Goal: Task Accomplishment & Management: Manage account settings

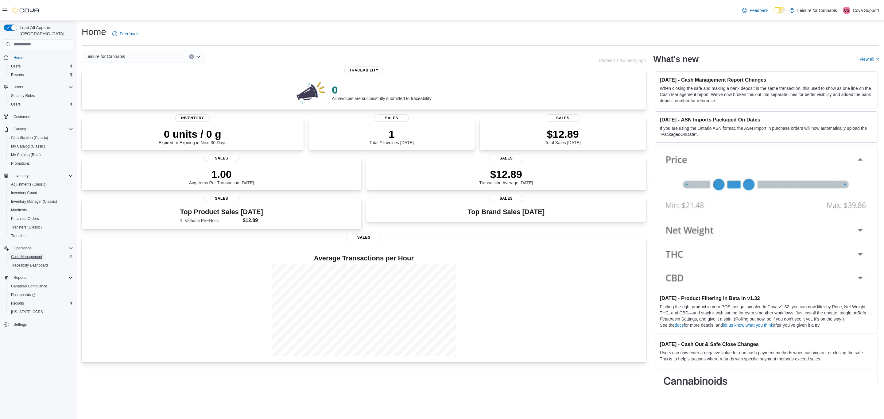
click at [26, 254] on span "Cash Management" at bounding box center [26, 256] width 31 height 5
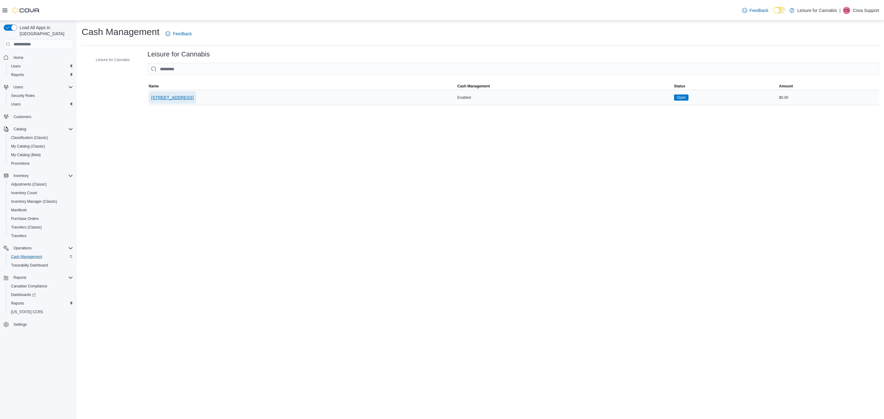
click at [168, 97] on span "[STREET_ADDRESS]" at bounding box center [172, 98] width 42 height 6
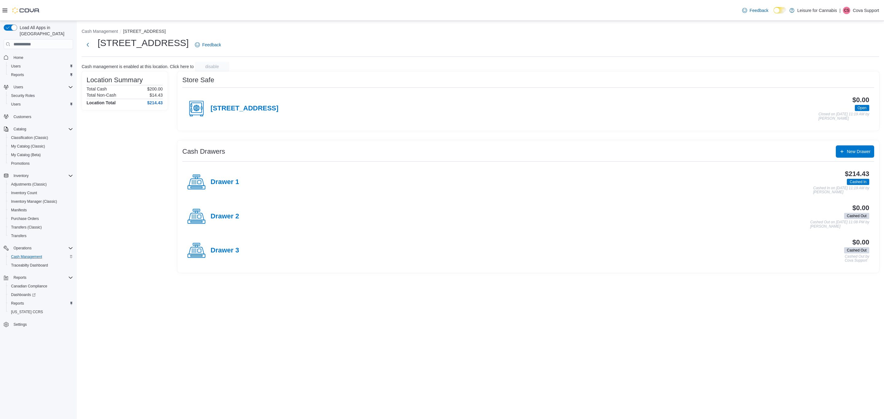
click at [234, 184] on h4 "Drawer 1" at bounding box center [225, 182] width 29 height 8
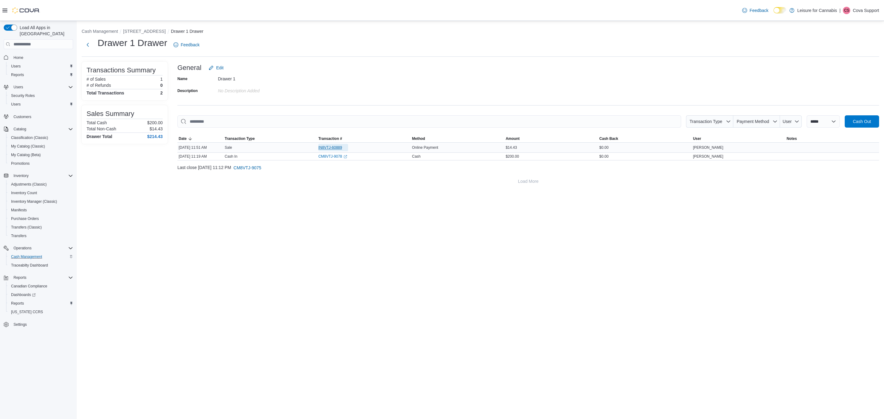
click at [342, 145] on span "IN8VTJ-60889" at bounding box center [333, 147] width 30 height 7
click at [154, 31] on button "[STREET_ADDRESS]" at bounding box center [144, 31] width 42 height 5
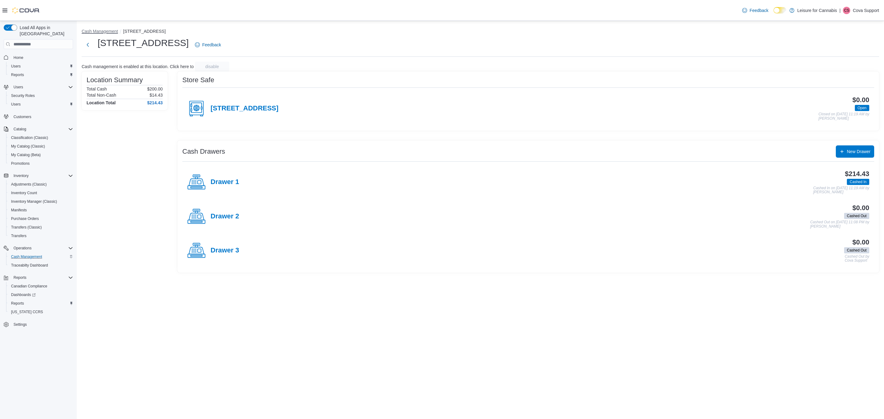
click at [111, 31] on button "Cash Management" at bounding box center [100, 31] width 36 height 5
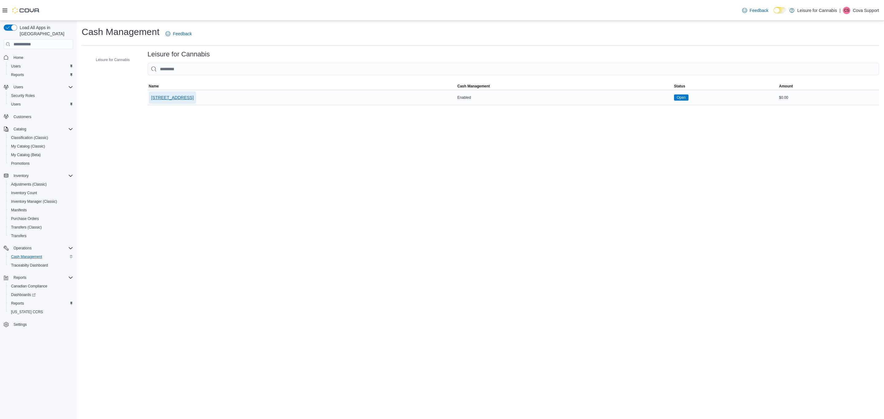
click at [182, 96] on span "[STREET_ADDRESS]" at bounding box center [172, 98] width 42 height 6
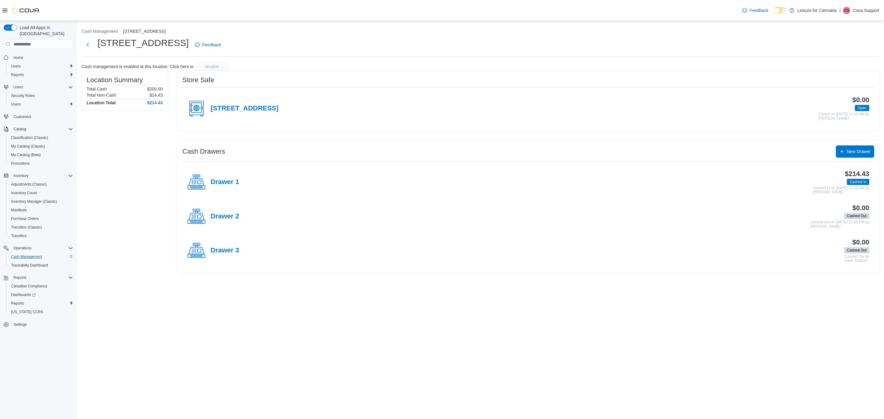
click at [221, 178] on div "Drawer 1" at bounding box center [213, 182] width 52 height 18
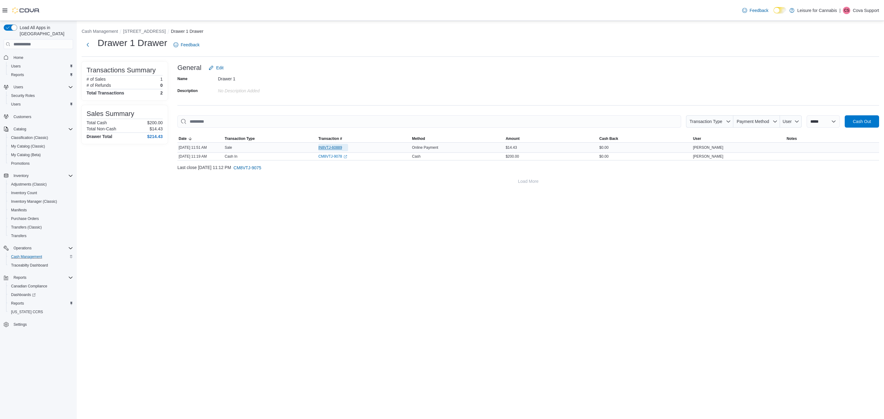
click at [335, 149] on span "IN8VTJ-60889" at bounding box center [330, 147] width 24 height 5
click at [335, 148] on span "IN8VTJ-60889" at bounding box center [330, 147] width 24 height 5
click at [341, 147] on span "IN8VTJ-60889" at bounding box center [330, 147] width 24 height 5
click at [20, 102] on span "Users" at bounding box center [16, 104] width 10 height 5
